Goal: Information Seeking & Learning: Learn about a topic

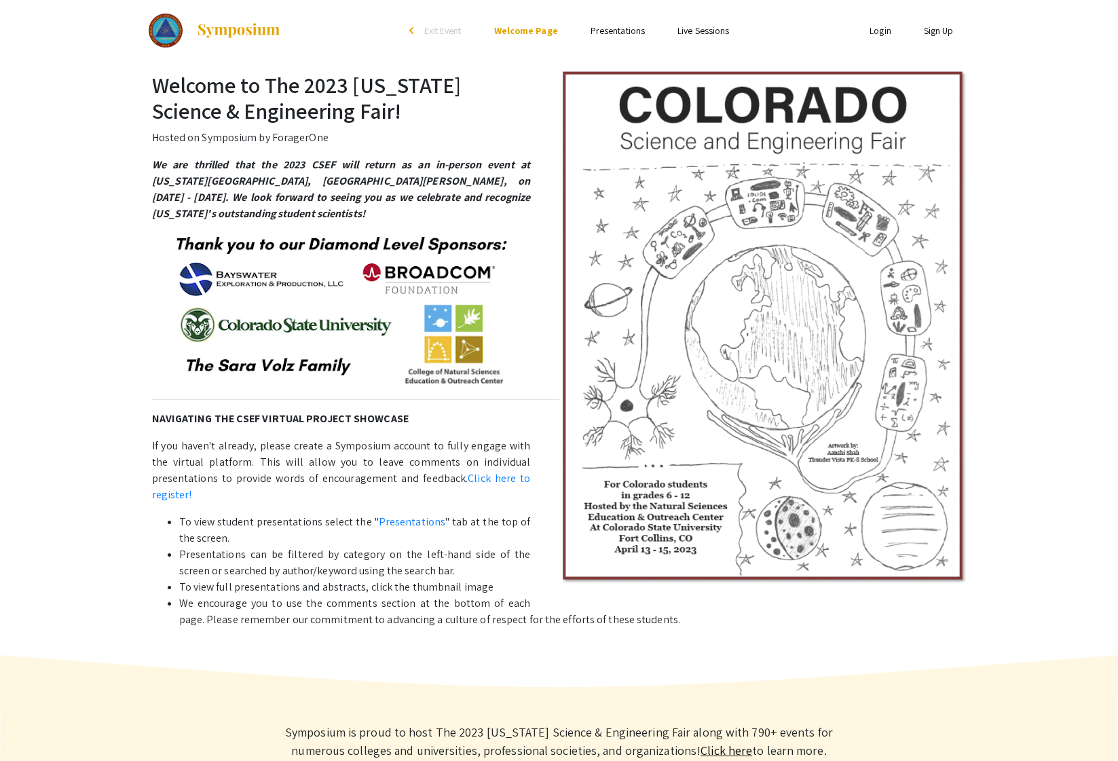
click at [616, 33] on link "Presentations" at bounding box center [618, 30] width 54 height 12
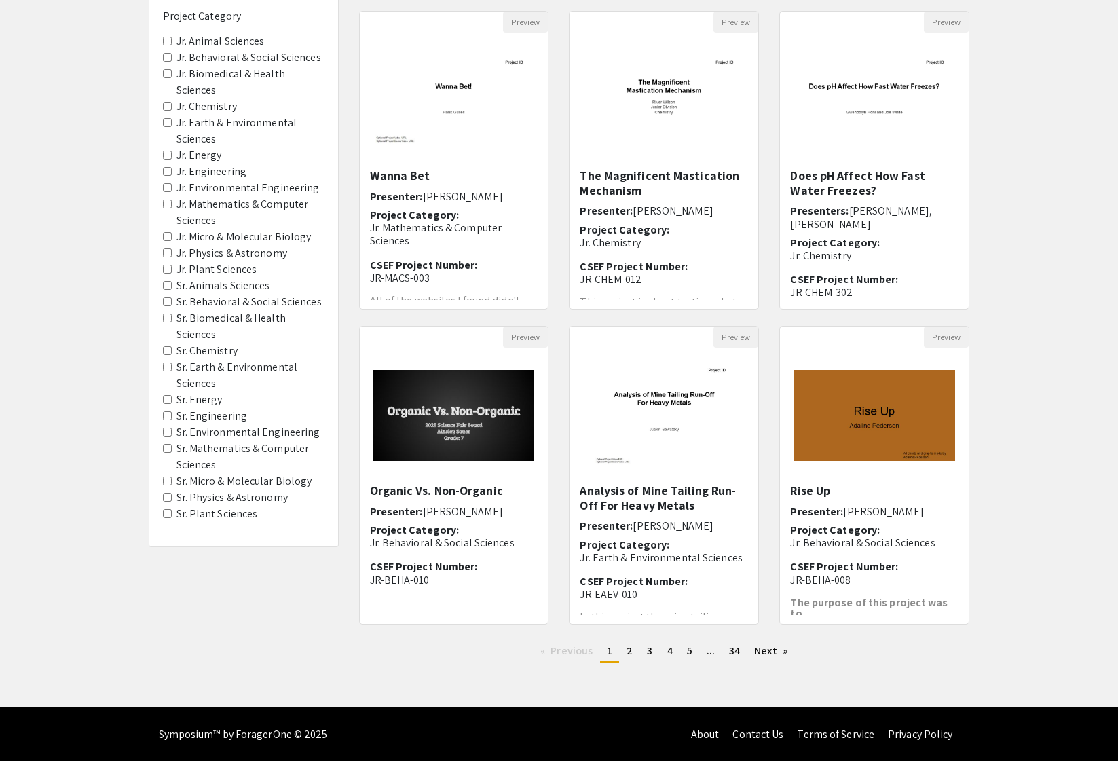
scroll to position [139, 0]
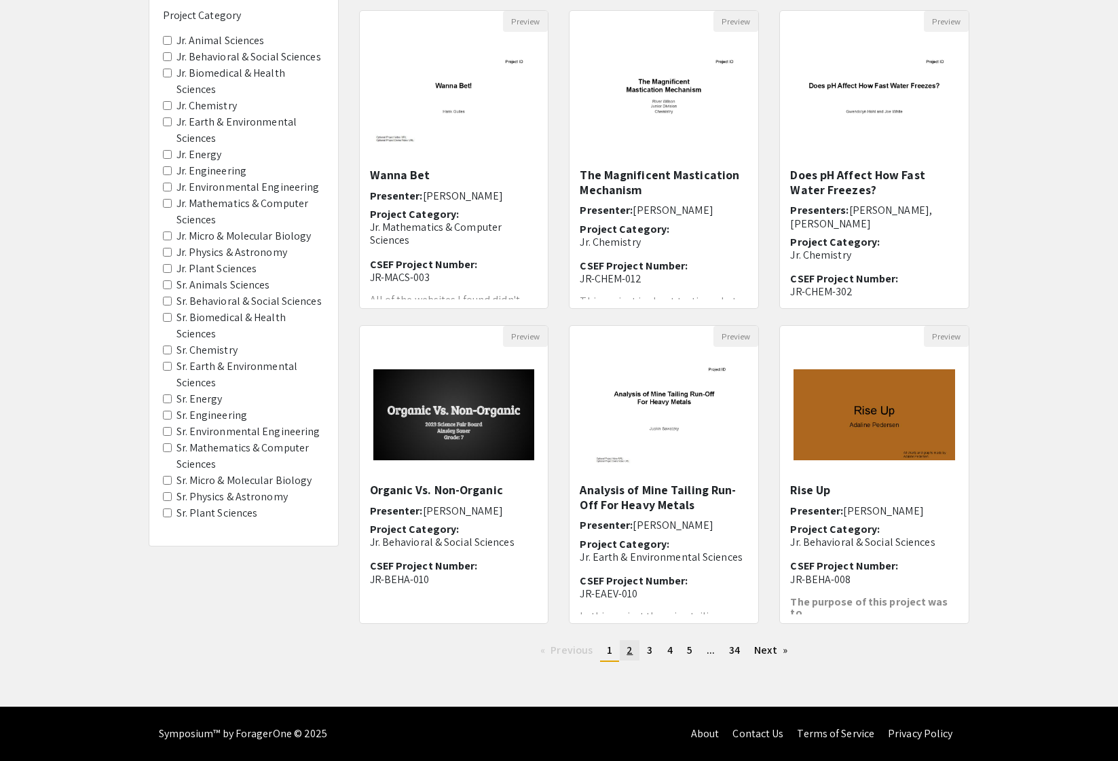
click at [629, 654] on span "2" at bounding box center [629, 650] width 6 height 14
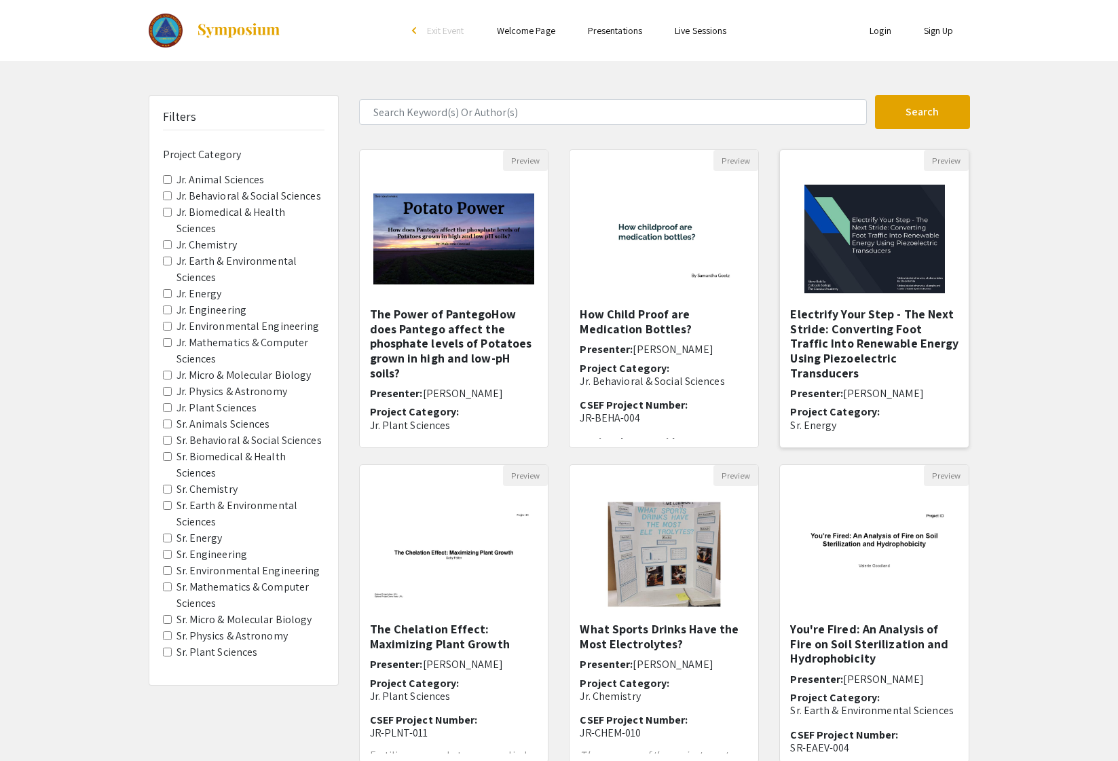
click at [861, 371] on div "Electrify Your Step - The Next Stride: Converting Foot Traffic Into Renewable E…" at bounding box center [874, 373] width 168 height 132
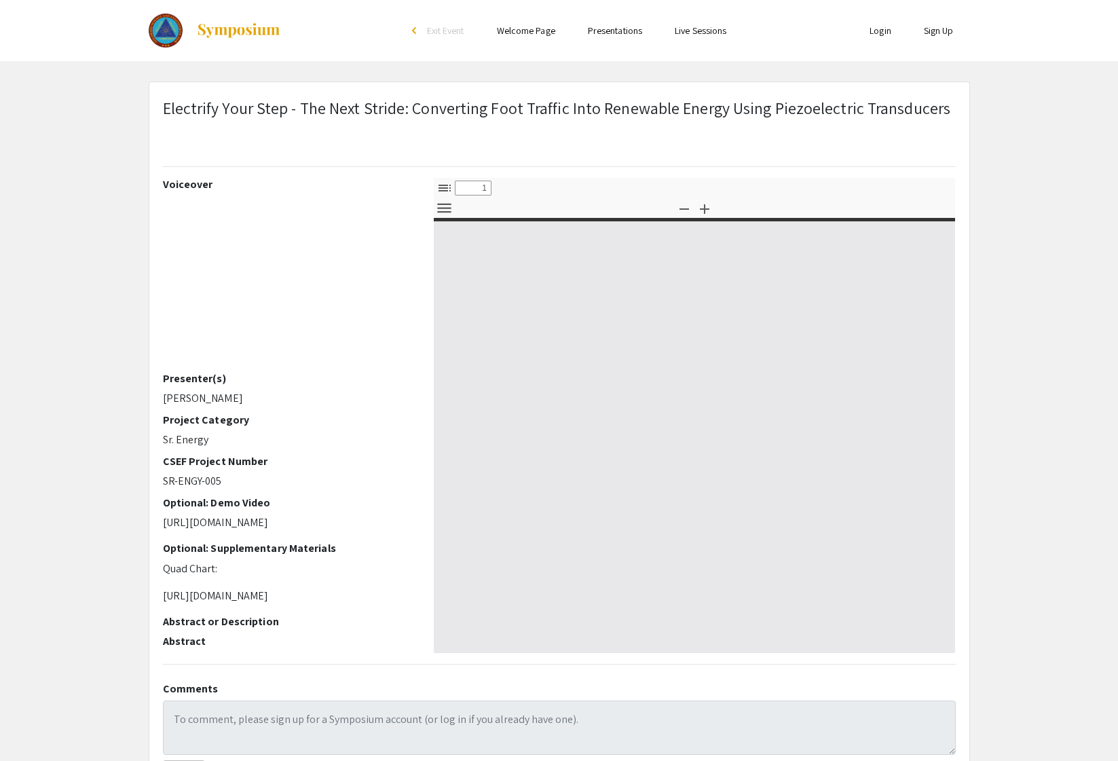
select select "custom"
type input "0"
select select "custom"
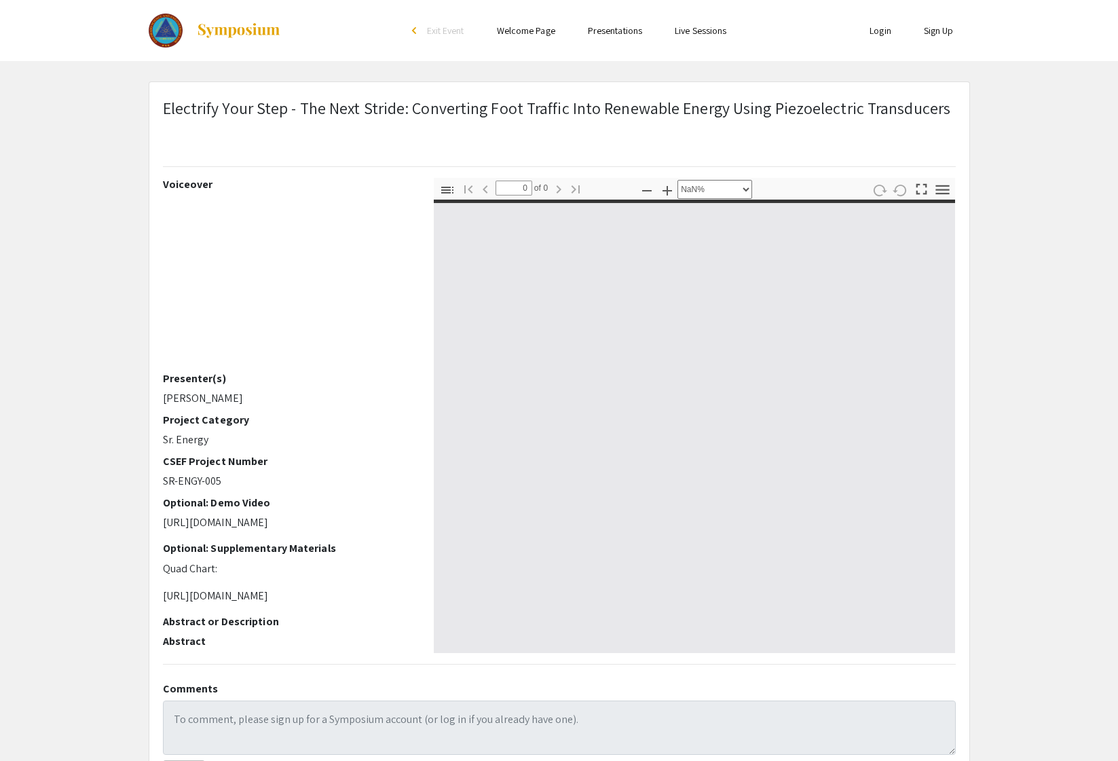
type input "1"
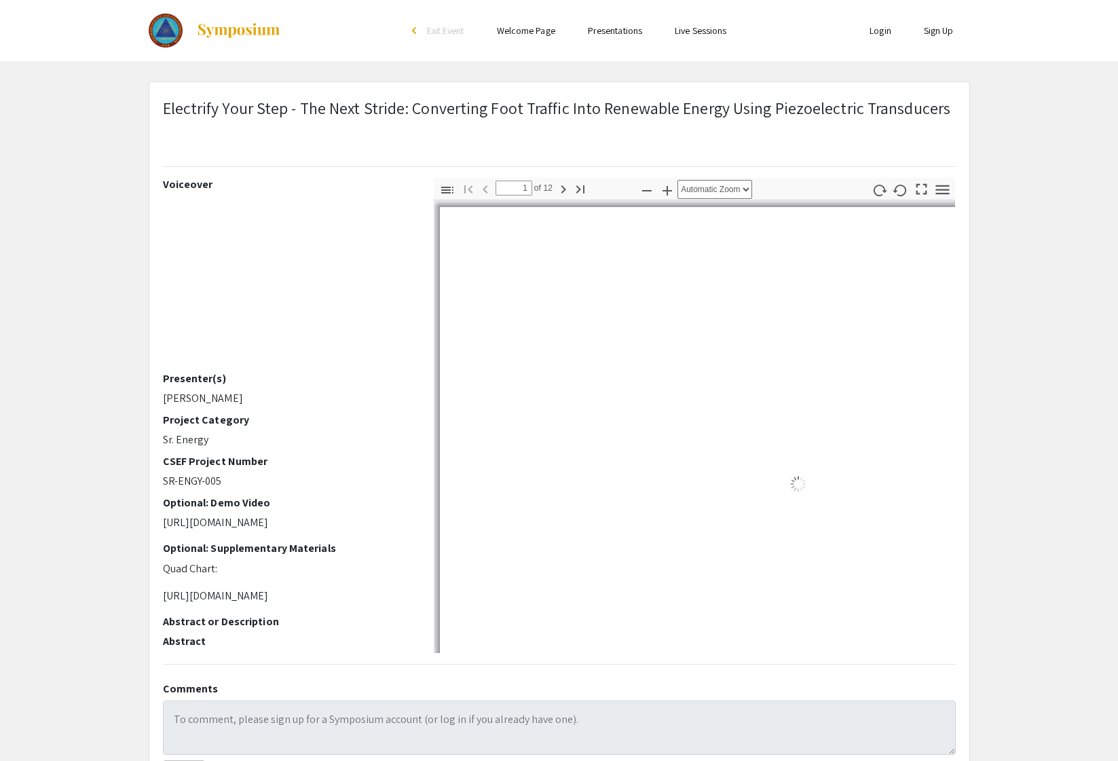
select select "auto"
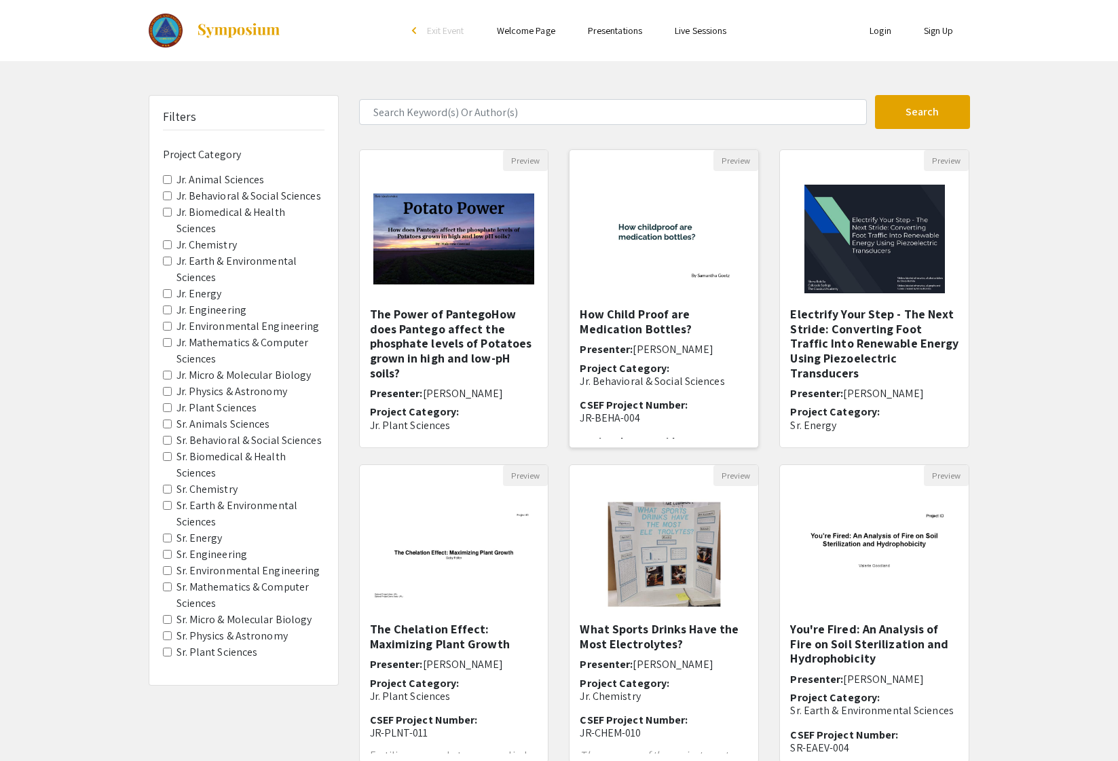
scroll to position [139, 0]
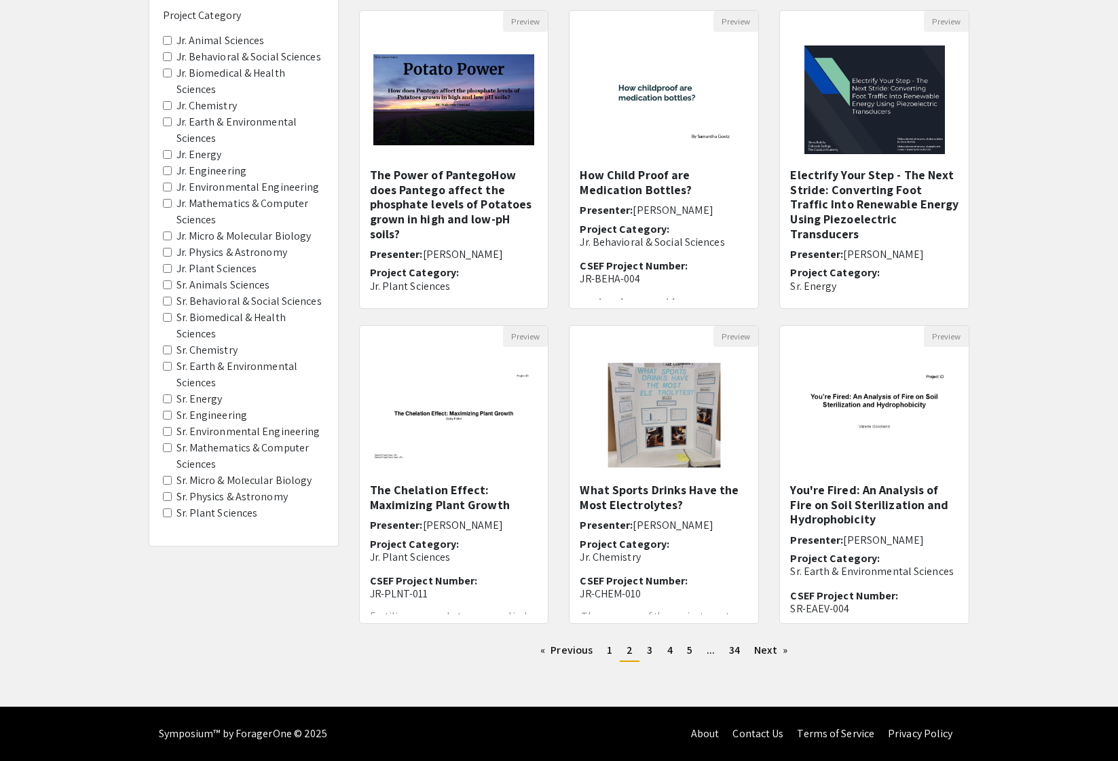
click at [227, 449] on label "Sr. Mathematics & Computer Sciences" at bounding box center [250, 456] width 148 height 33
click at [172, 449] on Sciences "Sr. Mathematics & Computer Sciences" at bounding box center [167, 447] width 9 height 9
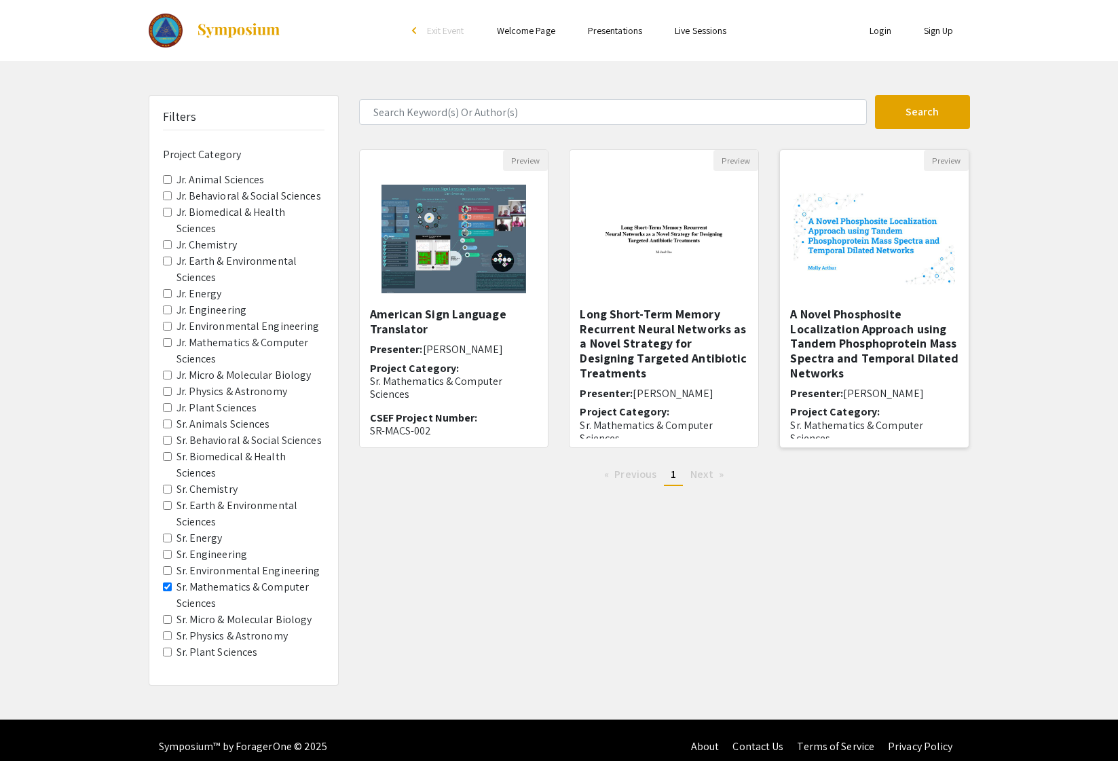
click at [864, 363] on h5 "A Novel Phosphosite Localization Approach using Tandem Phosphoprotein Mass Spec…" at bounding box center [874, 343] width 168 height 73
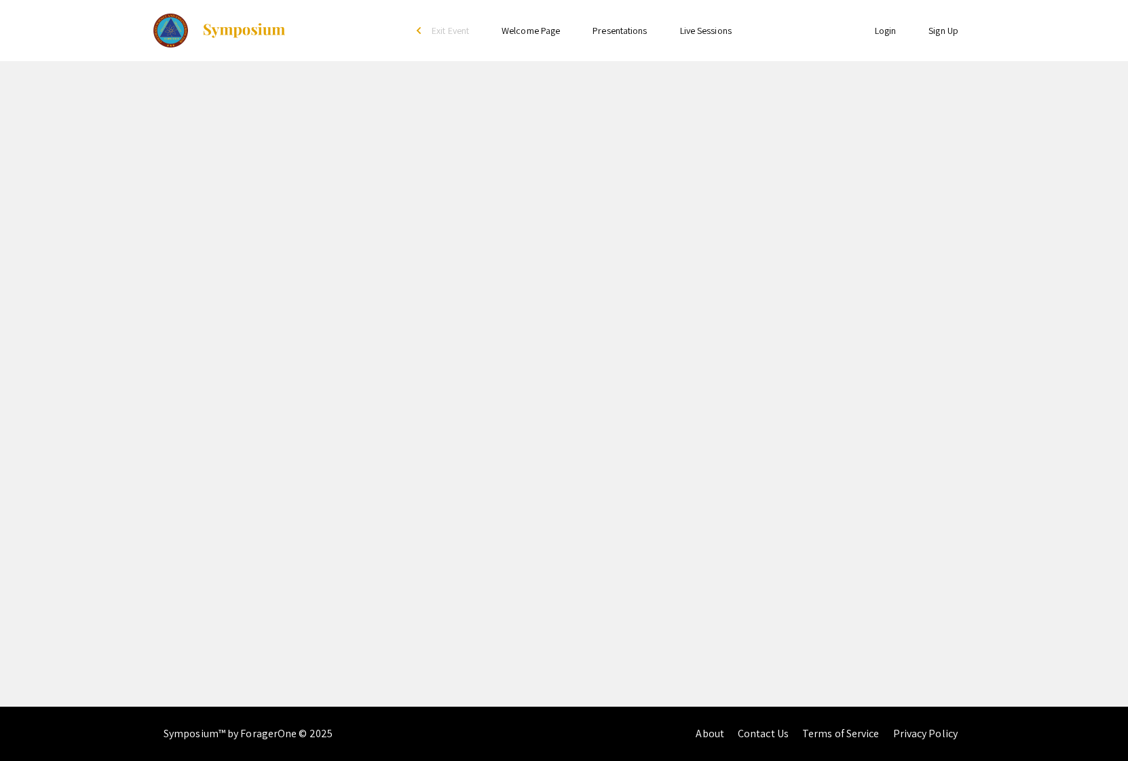
select select "custom"
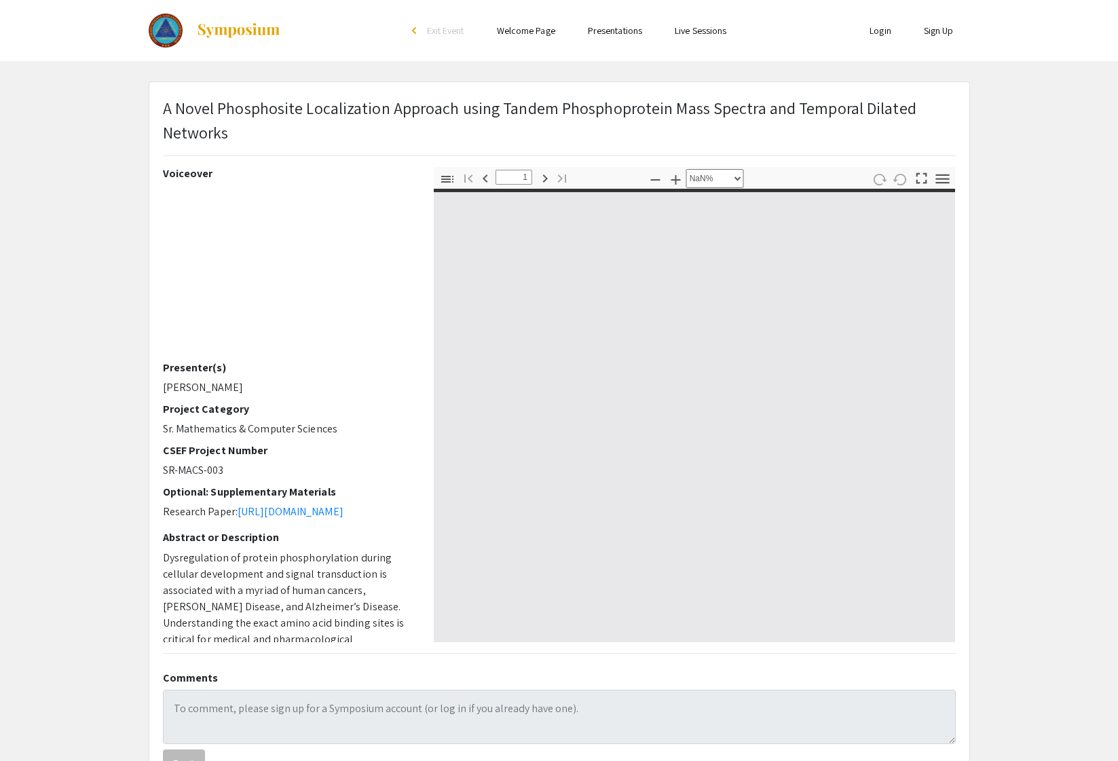
type input "0"
select select "auto"
type input "1"
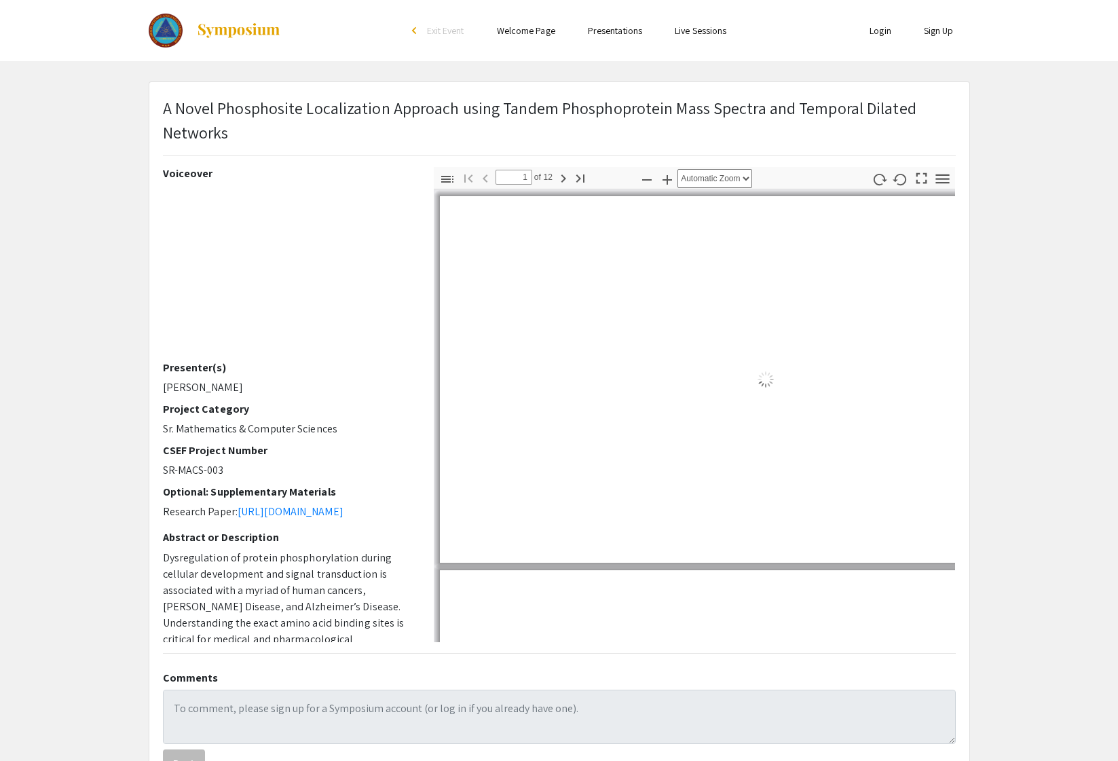
select select "auto"
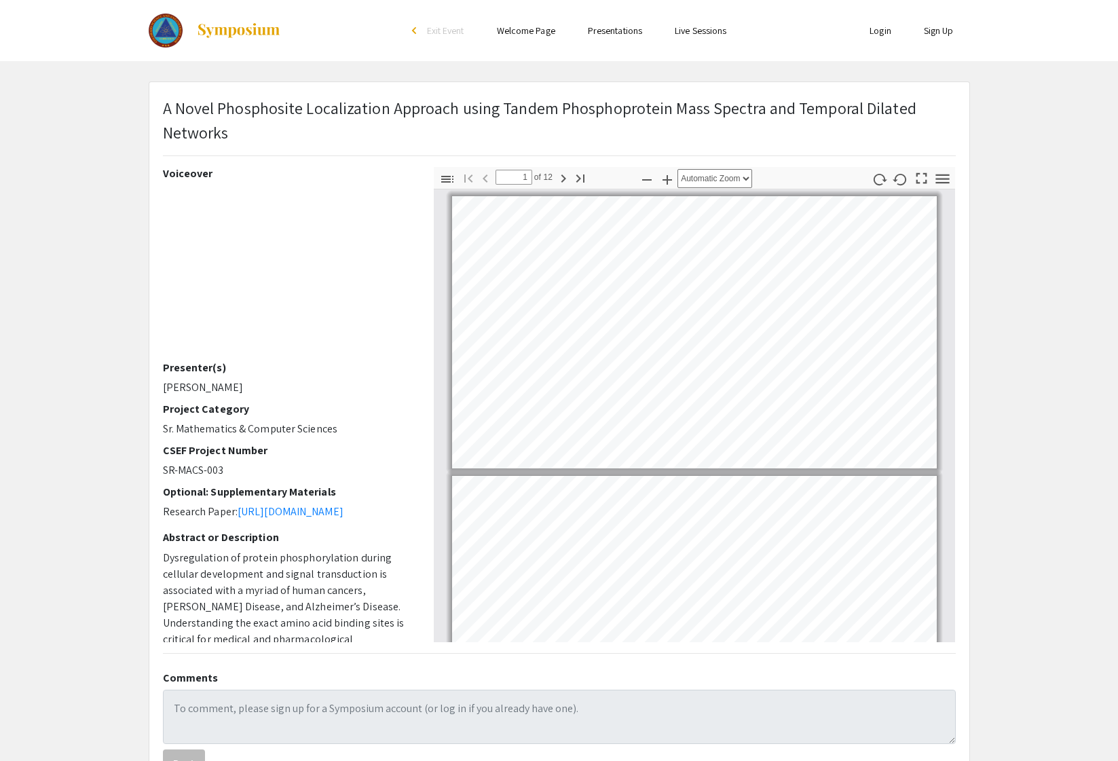
type input "2"
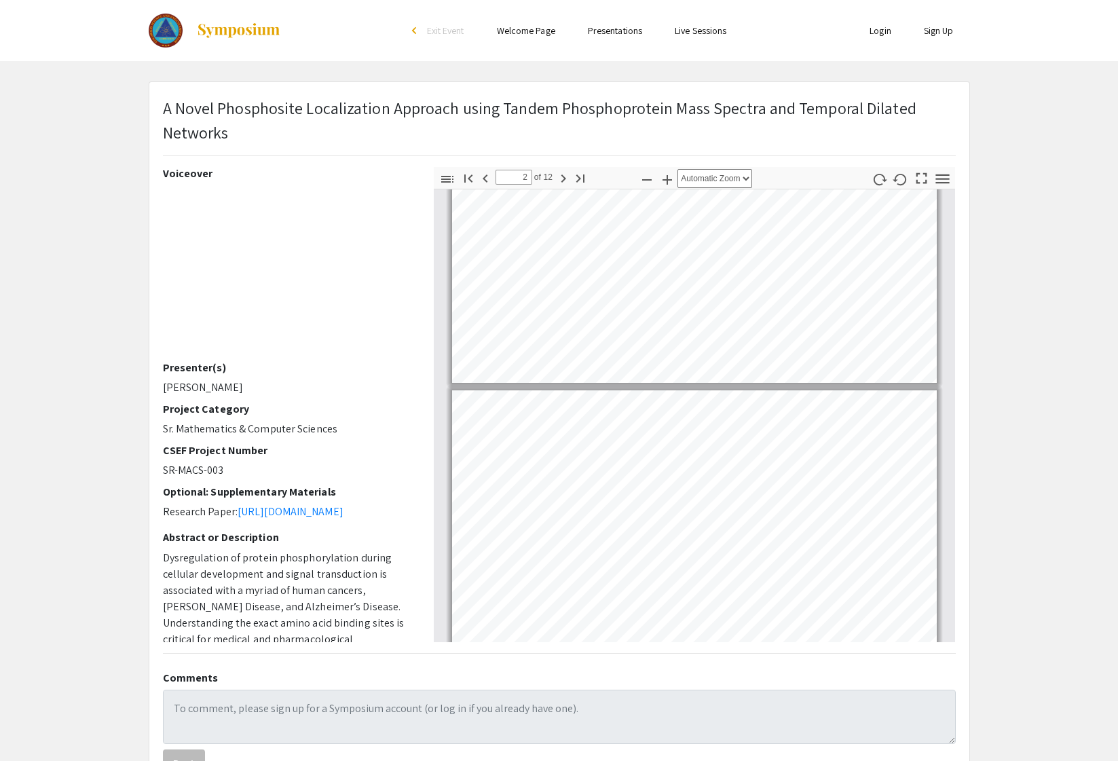
scroll to position [138, 0]
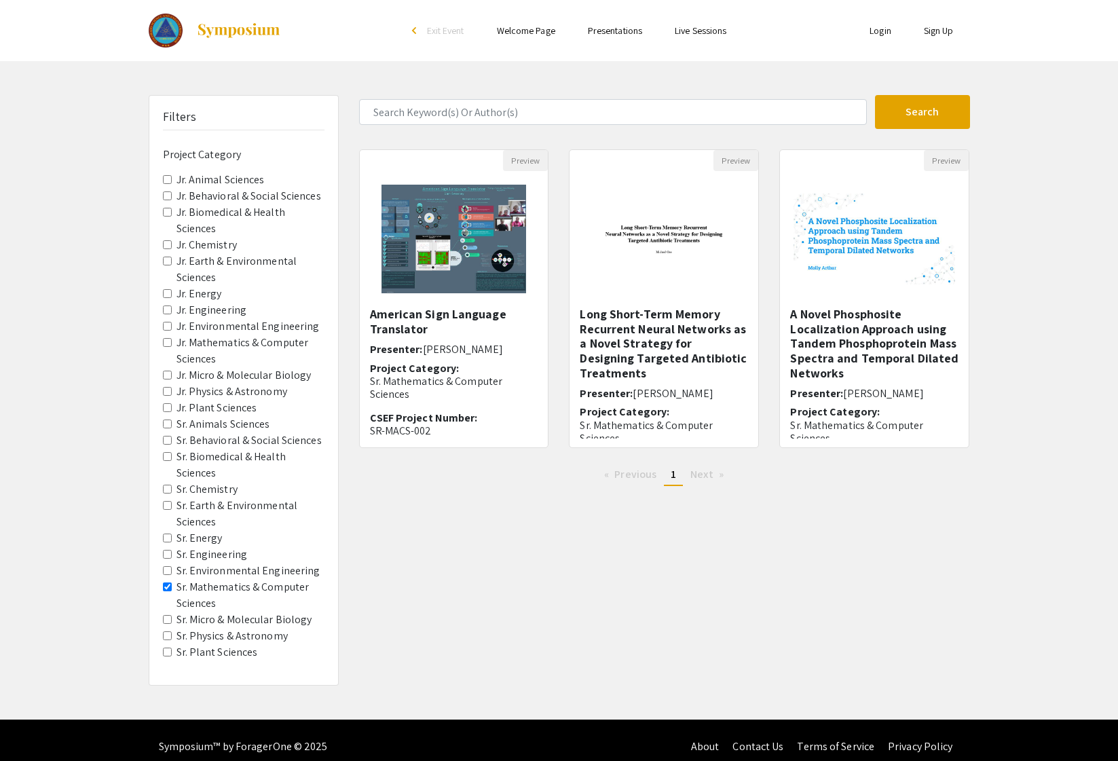
click at [214, 489] on label "Sr. Chemistry" at bounding box center [206, 489] width 61 height 16
click at [172, 489] on Chemistry "Sr. Chemistry" at bounding box center [167, 489] width 9 height 9
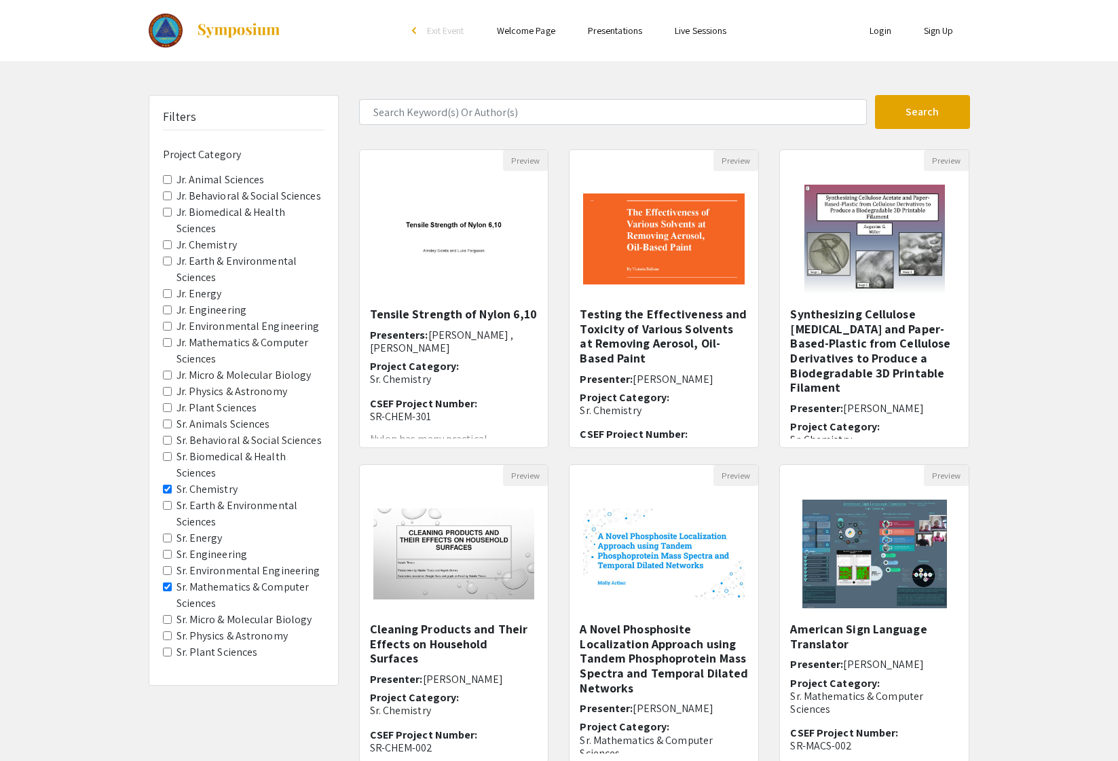
click at [220, 457] on label "Sr. Biomedical & Health Sciences" at bounding box center [250, 465] width 148 height 33
click at [172, 457] on Sciences "Sr. Biomedical & Health Sciences" at bounding box center [167, 456] width 9 height 9
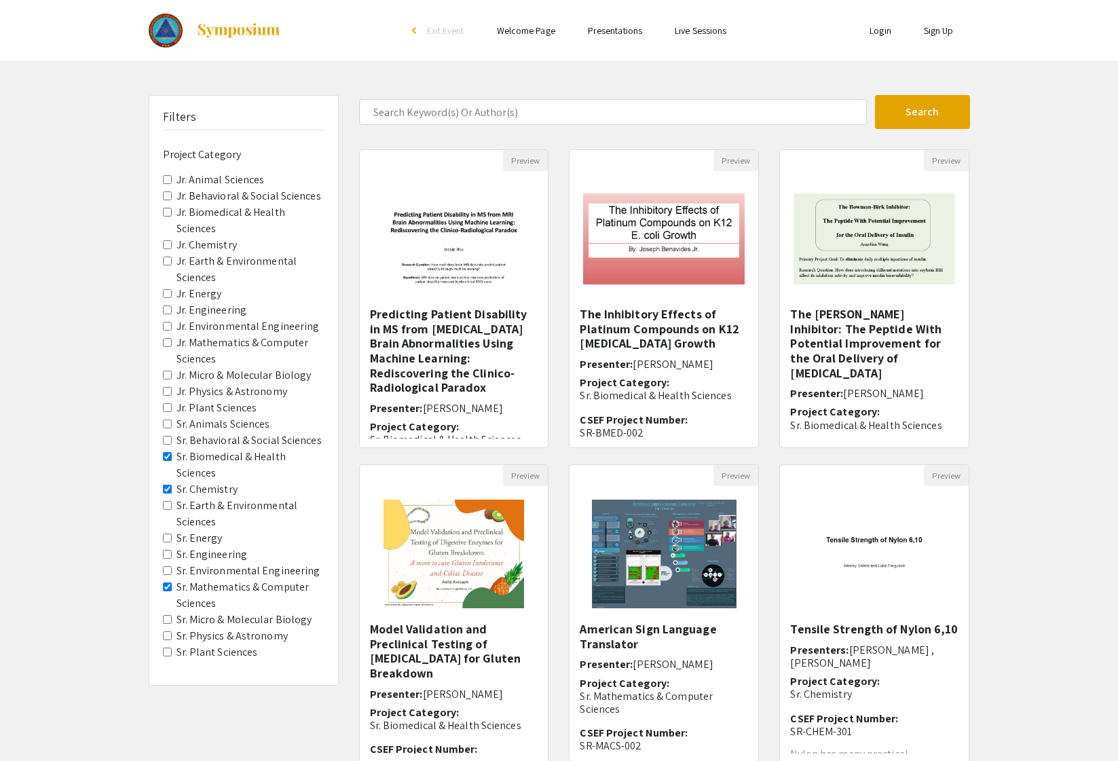
click at [168, 491] on Chemistry "Sr. Chemistry" at bounding box center [167, 489] width 9 height 9
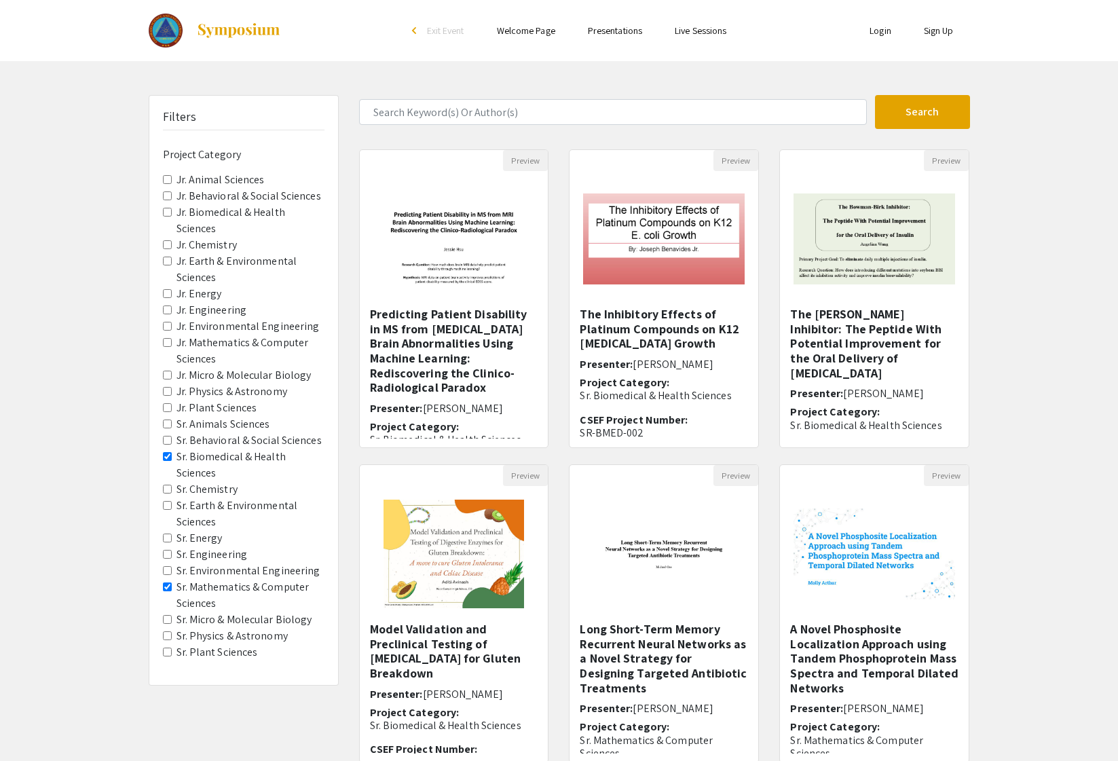
click at [168, 584] on Sciences "Sr. Mathematics & Computer Sciences" at bounding box center [167, 586] width 9 height 9
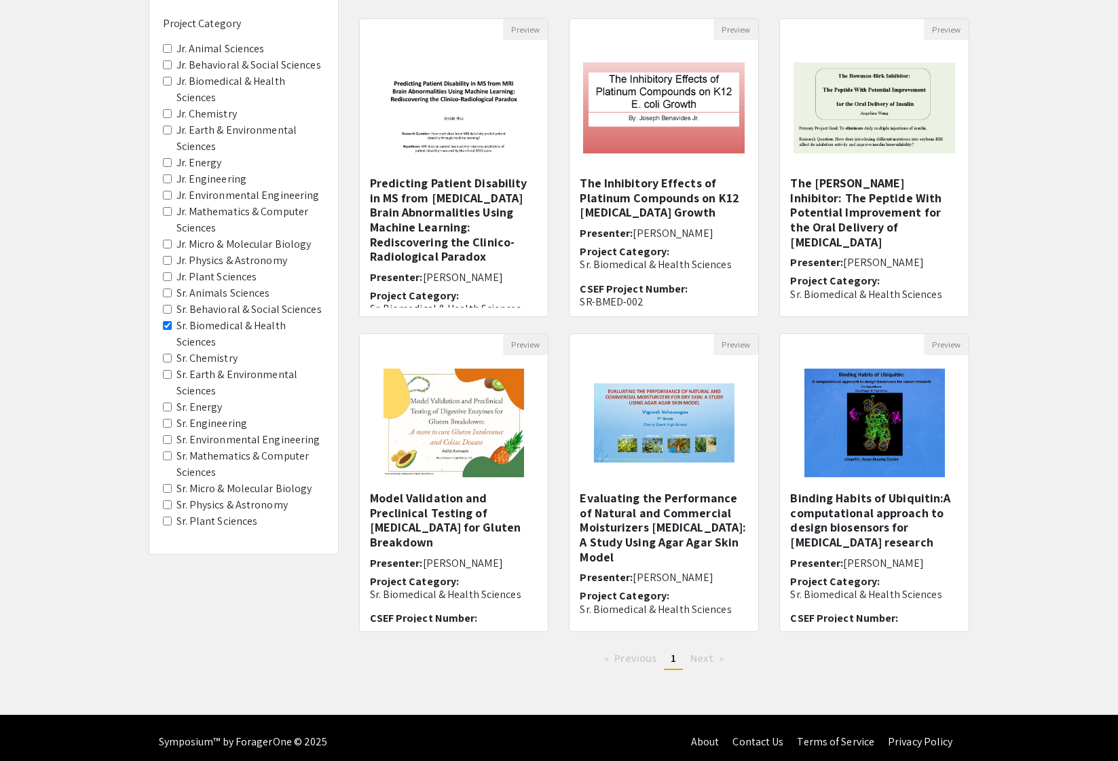
scroll to position [139, 0]
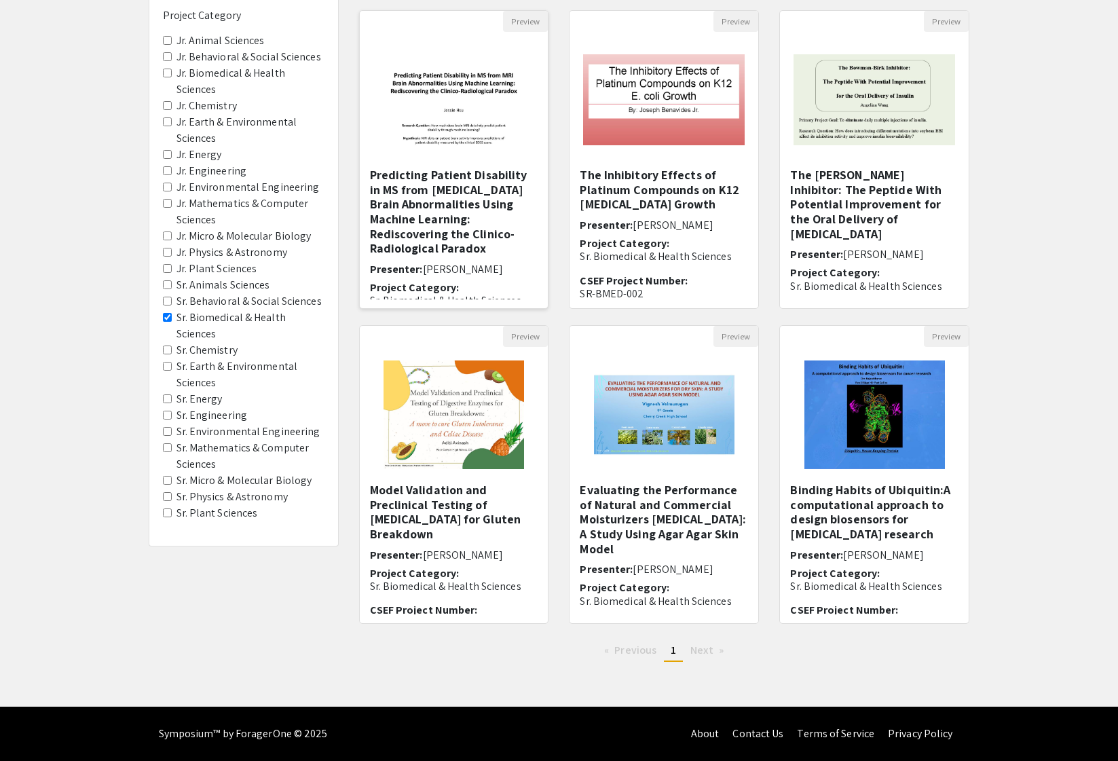
click at [449, 200] on h5 "Predicting Patient Disability in MS from [MEDICAL_DATA] Brain Abnormalities Usi…" at bounding box center [454, 212] width 168 height 88
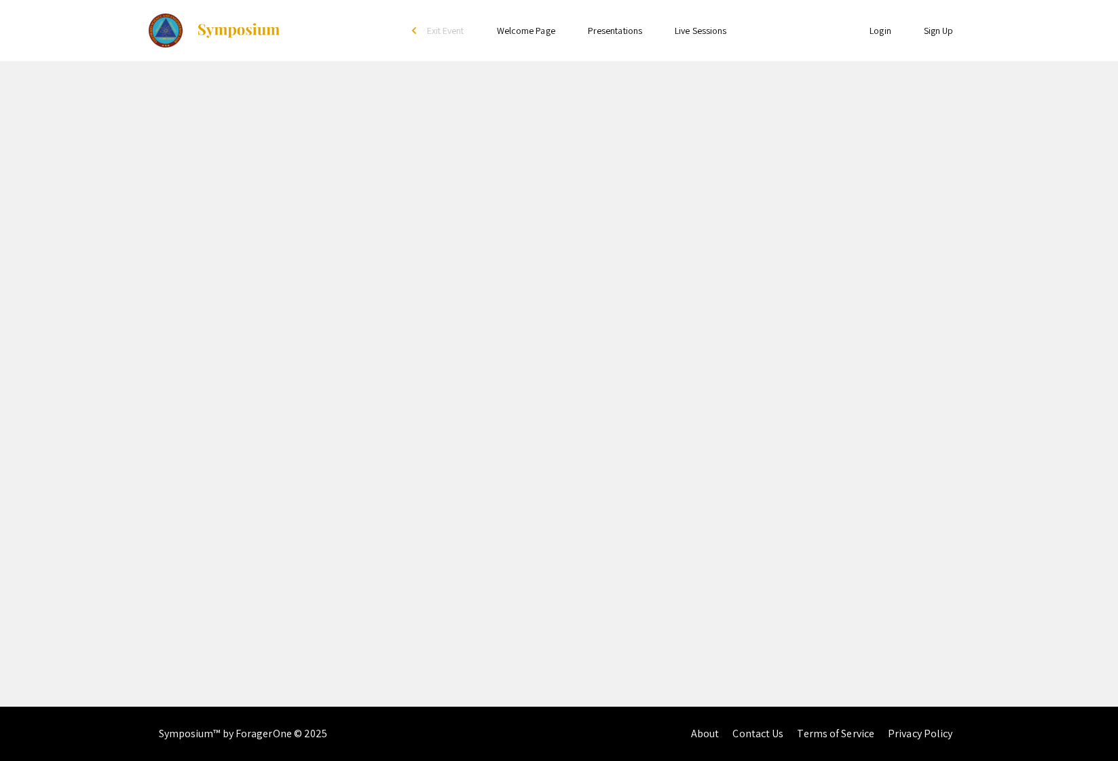
select select "custom"
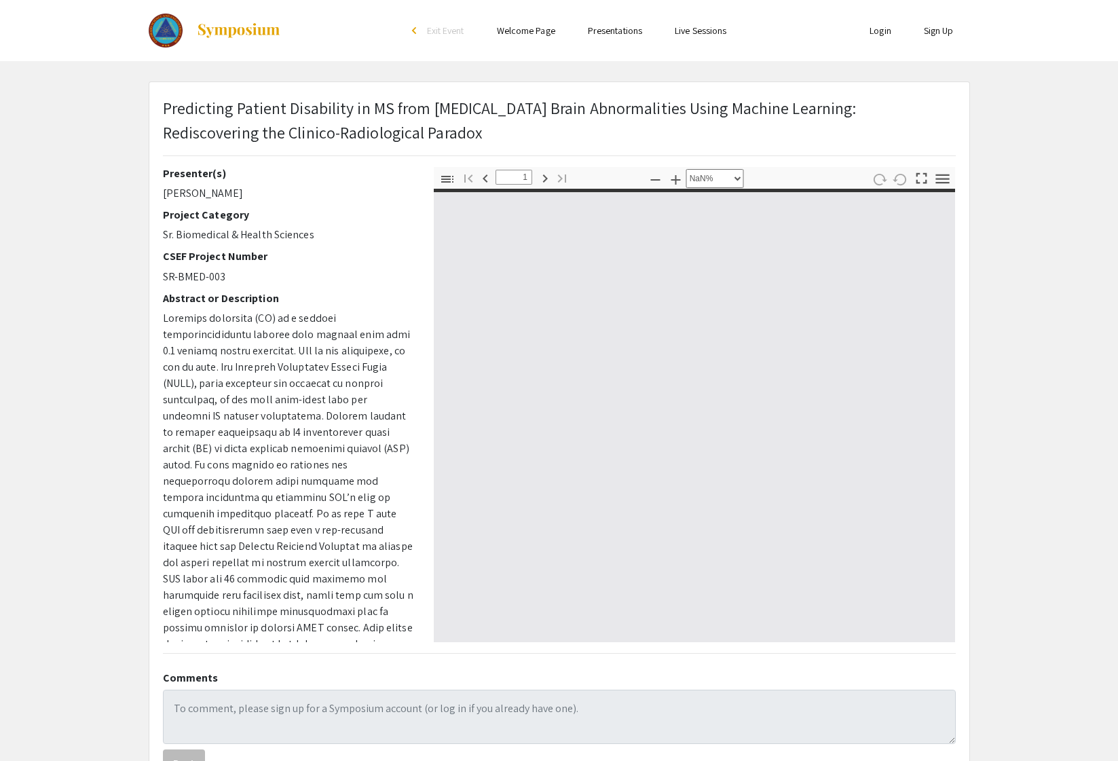
type input "0"
select select "auto"
type input "1"
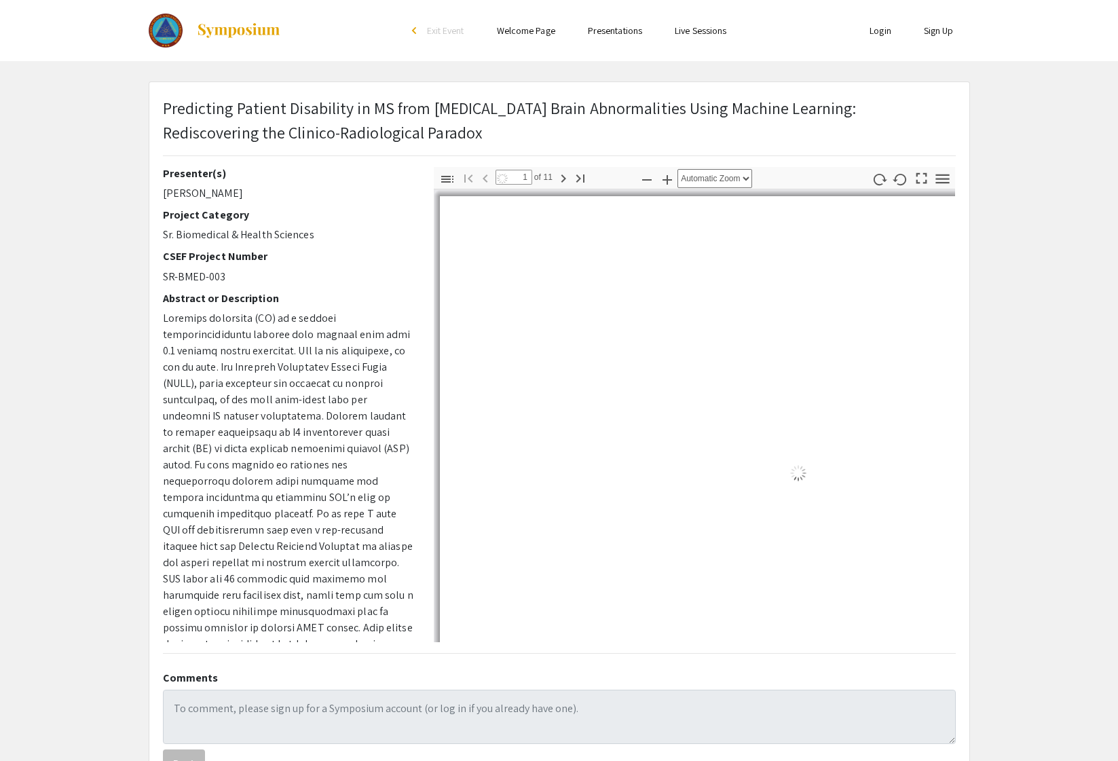
select select "auto"
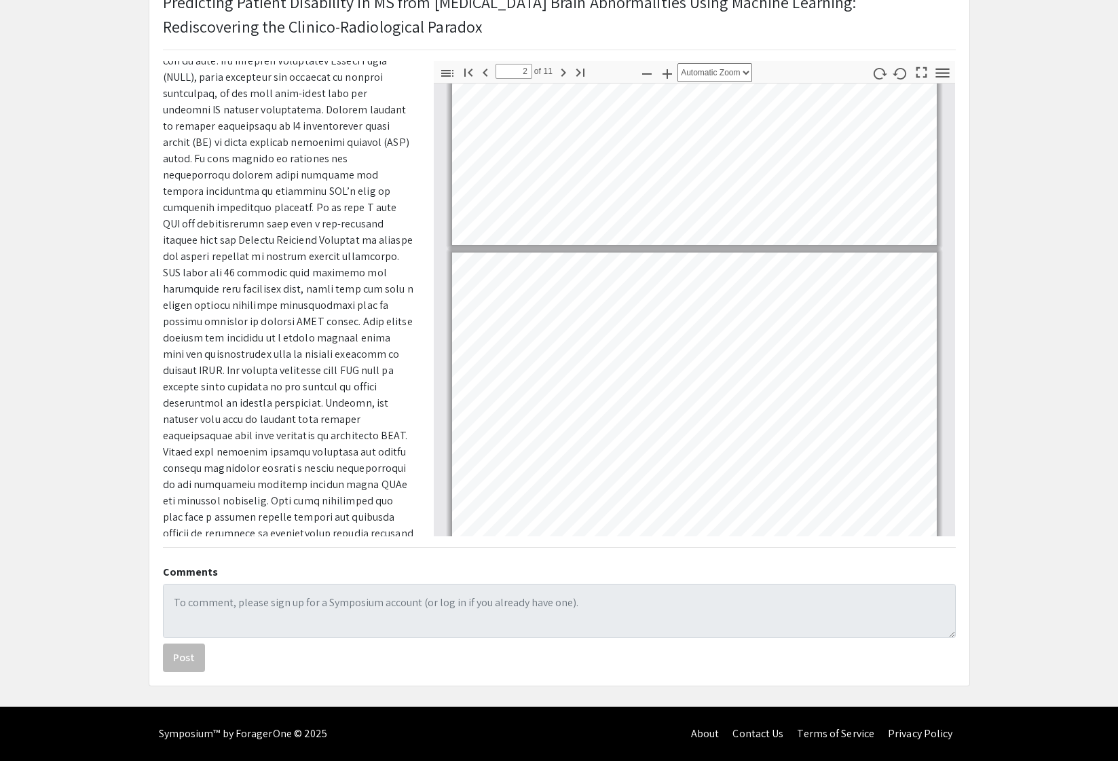
type input "1"
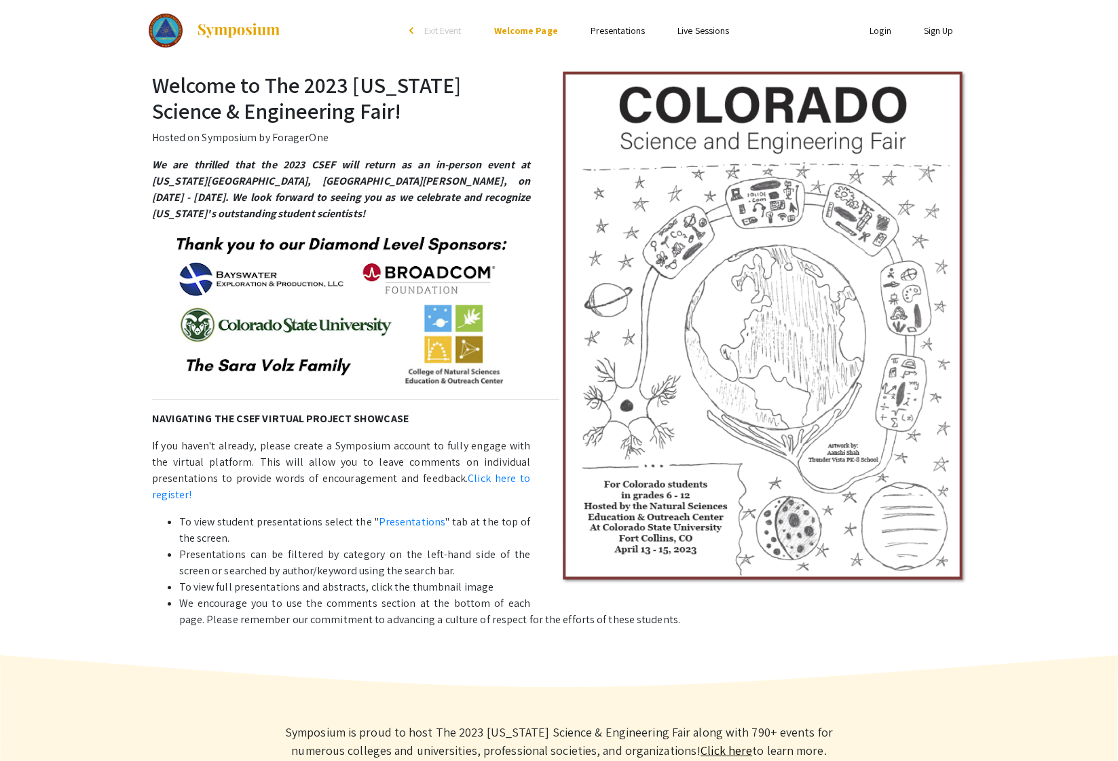
click at [698, 26] on link "Live Sessions" at bounding box center [703, 30] width 52 height 12
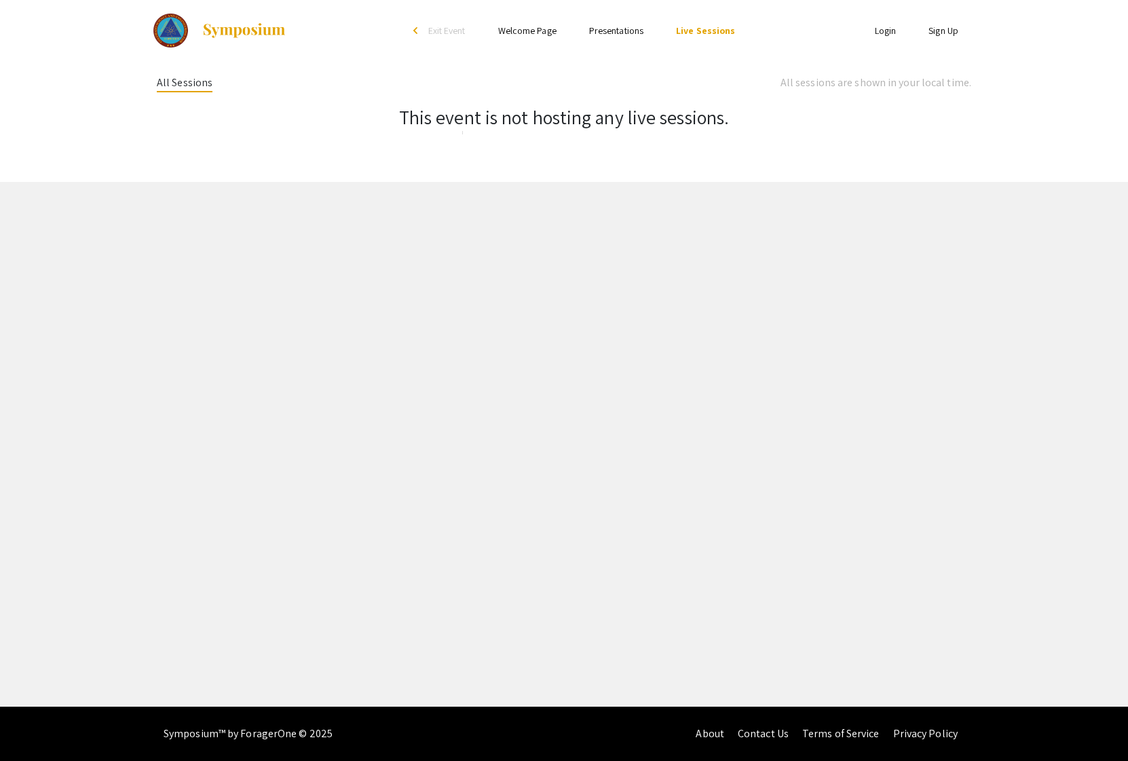
click at [621, 31] on link "Presentations" at bounding box center [616, 30] width 54 height 12
